Goal: Task Accomplishment & Management: Use online tool/utility

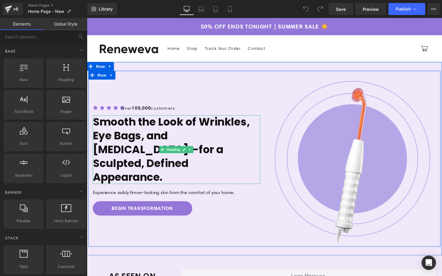
click at [134, 173] on h1 "Smooth the Look of Wrinkles, Eye Bags, and [MEDICAL_DATA]—for a Sculpted, Defin…" at bounding box center [178, 153] width 171 height 70
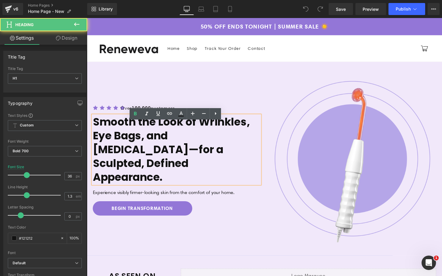
click at [251, 147] on h1 "Smooth the Look of Wrinkles, Eye Bags, and [MEDICAL_DATA]—for a Sculpted, Defin…" at bounding box center [178, 153] width 171 height 70
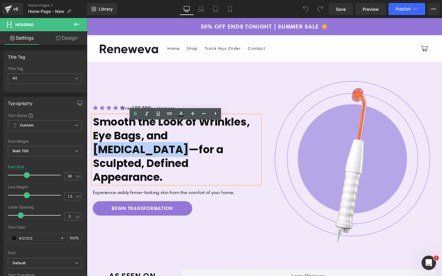
drag, startPoint x: 251, startPoint y: 147, endPoint x: 175, endPoint y: 145, distance: 76.4
click at [175, 145] on h1 "Smooth the Look of Wrinkles, Eye Bags, and [MEDICAL_DATA]—for a Sculpted, Defin…" at bounding box center [178, 153] width 171 height 70
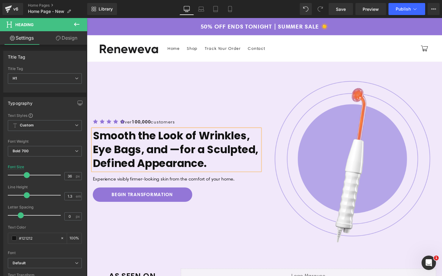
click at [168, 153] on h1 "Smooth the Look of Wrinkles, Eye Bags, and —for a Sculpted, Defined Appearance." at bounding box center [178, 153] width 171 height 42
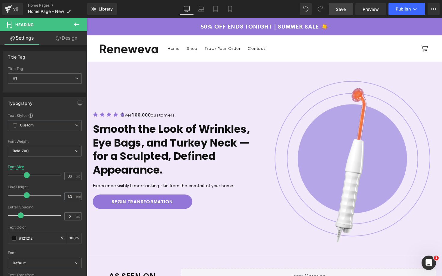
click at [343, 10] on span "Save" at bounding box center [341, 9] width 10 height 6
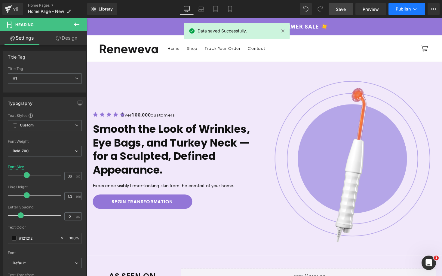
click at [394, 12] on button "Publish" at bounding box center [406, 9] width 37 height 12
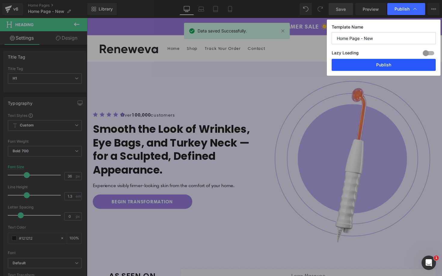
click at [378, 66] on button "Publish" at bounding box center [384, 65] width 104 height 12
